Goal: Task Accomplishment & Management: Manage account settings

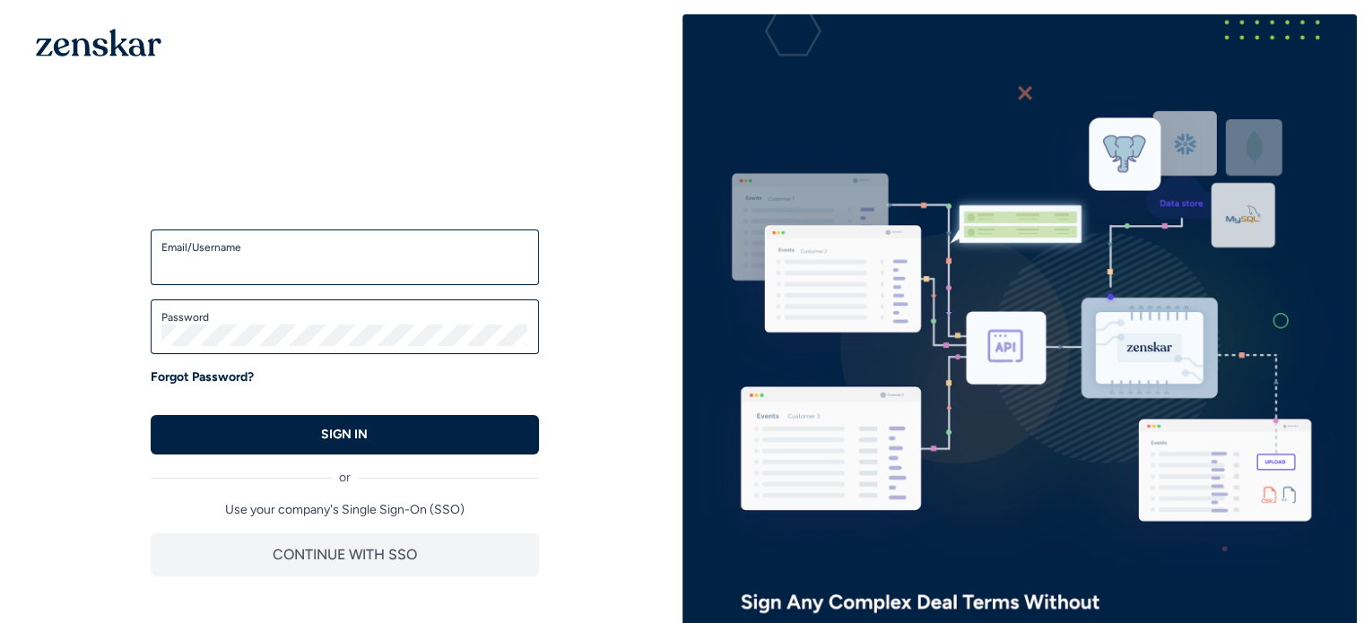
type input "**********"
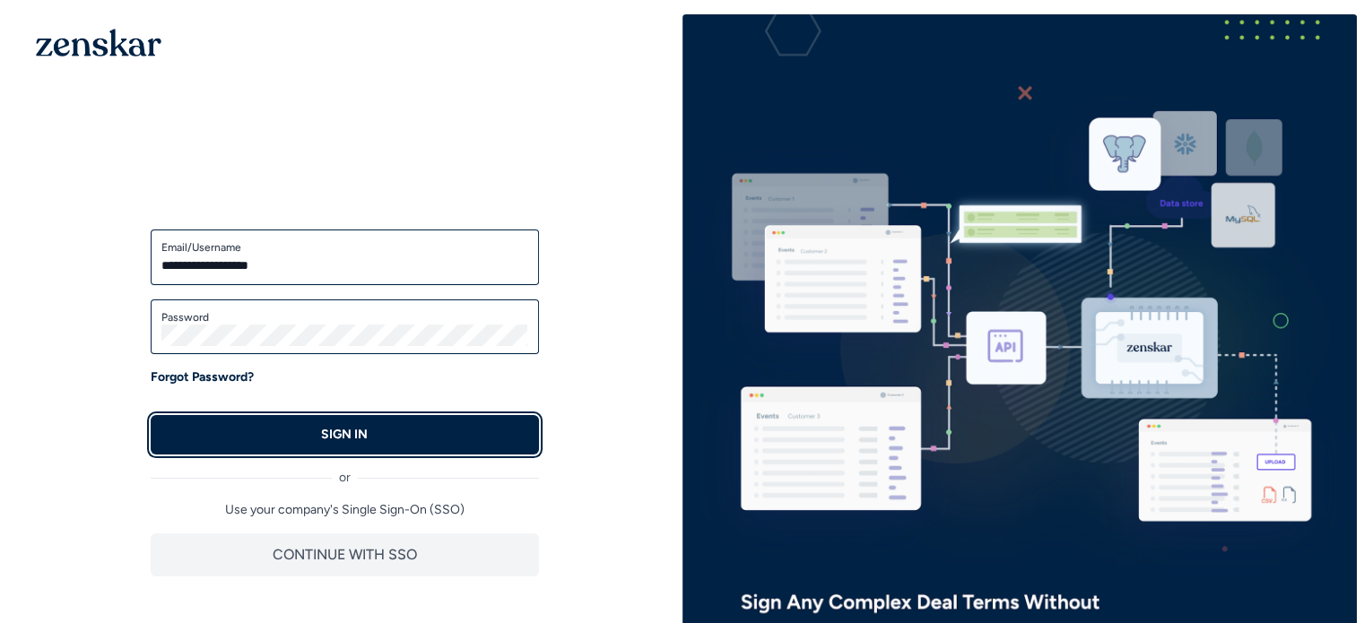
click at [374, 428] on button "SIGN IN" at bounding box center [345, 434] width 388 height 39
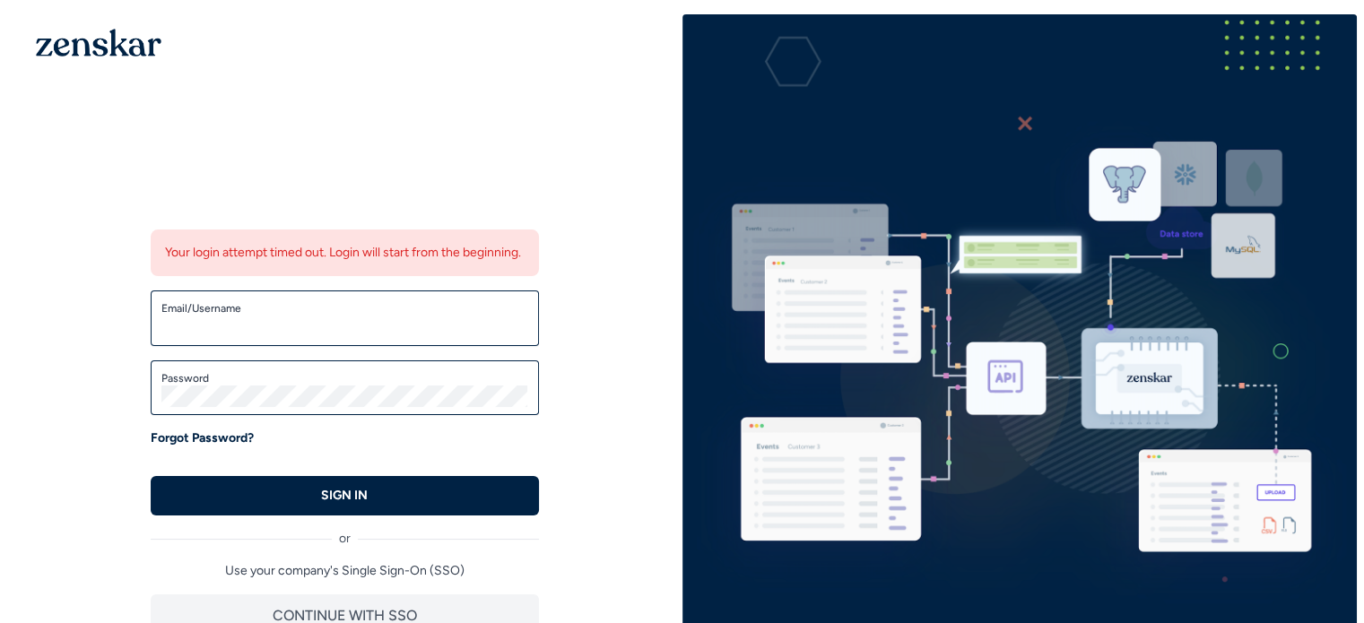
type input "**********"
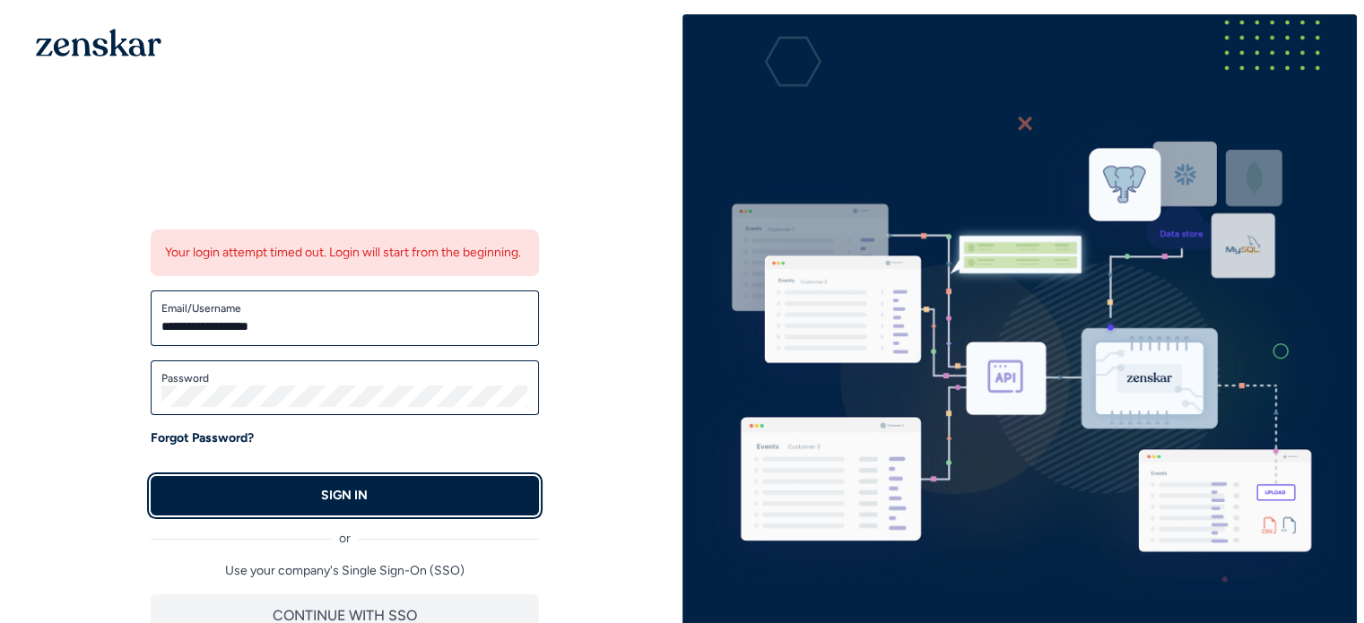
click at [361, 505] on p "SIGN IN" at bounding box center [344, 496] width 47 height 18
